Goal: Navigation & Orientation: Go to known website

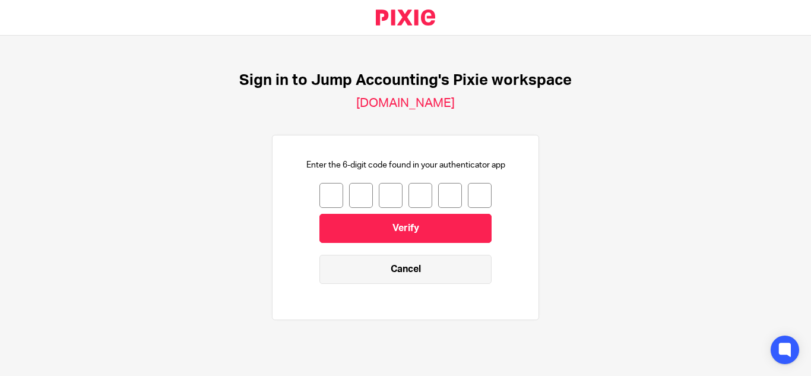
click at [395, 278] on link "Cancel" at bounding box center [405, 269] width 172 height 29
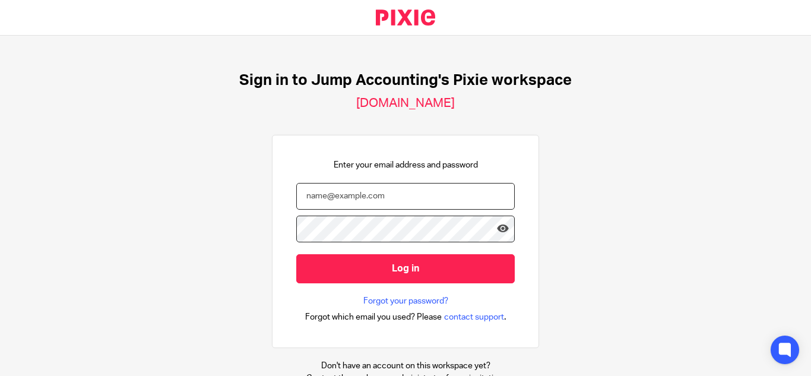
type input "[EMAIL_ADDRESS][DOMAIN_NAME]"
drag, startPoint x: 431, startPoint y: 195, endPoint x: 269, endPoint y: 211, distance: 162.8
click at [272, 211] on div "Enter your email address and password [EMAIL_ADDRESS][DOMAIN_NAME] Log in Forgo…" at bounding box center [405, 242] width 267 height 214
click at [205, 249] on div "Sign in to Jump Accounting's Pixie workspace [DOMAIN_NAME] Enter your email add…" at bounding box center [405, 206] width 811 height 340
click at [344, 185] on input "email" at bounding box center [405, 196] width 218 height 27
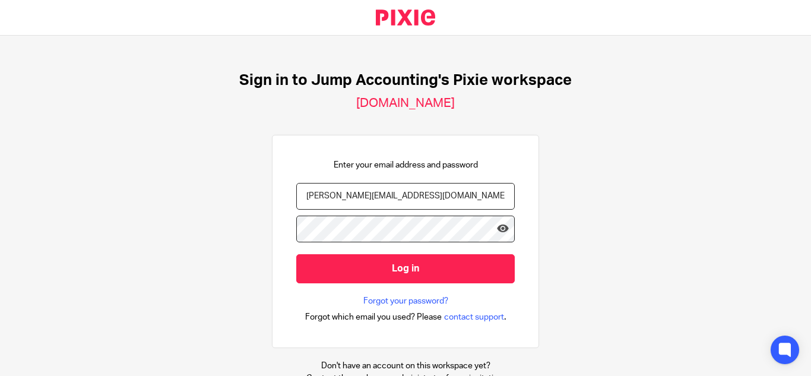
type input "[PERSON_NAME][EMAIL_ADDRESS][DOMAIN_NAME]"
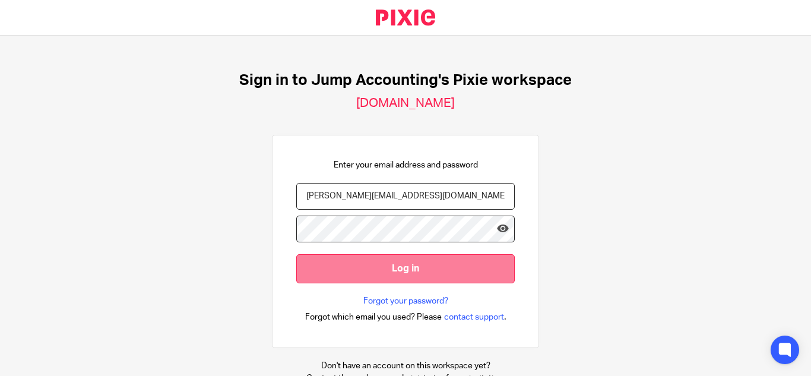
click at [319, 272] on input "Log in" at bounding box center [405, 268] width 218 height 29
